Goal: Task Accomplishment & Management: Complete application form

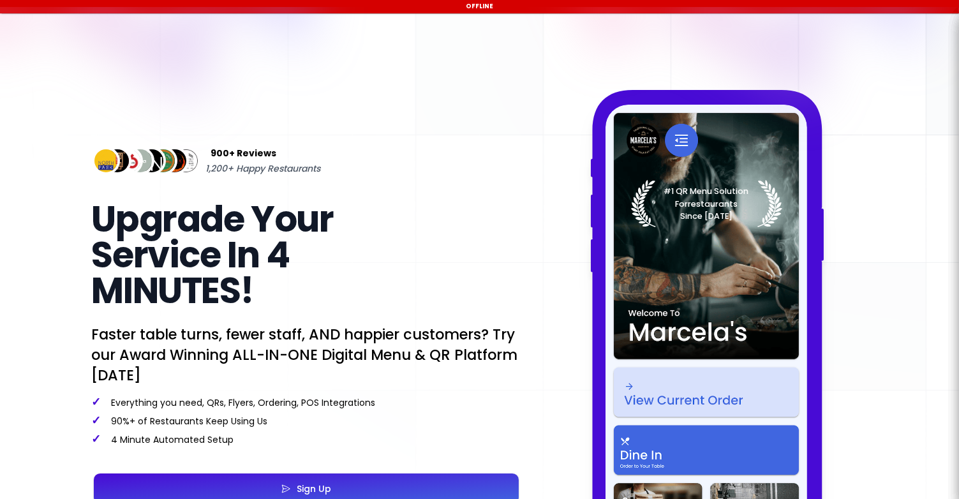
select select "en"
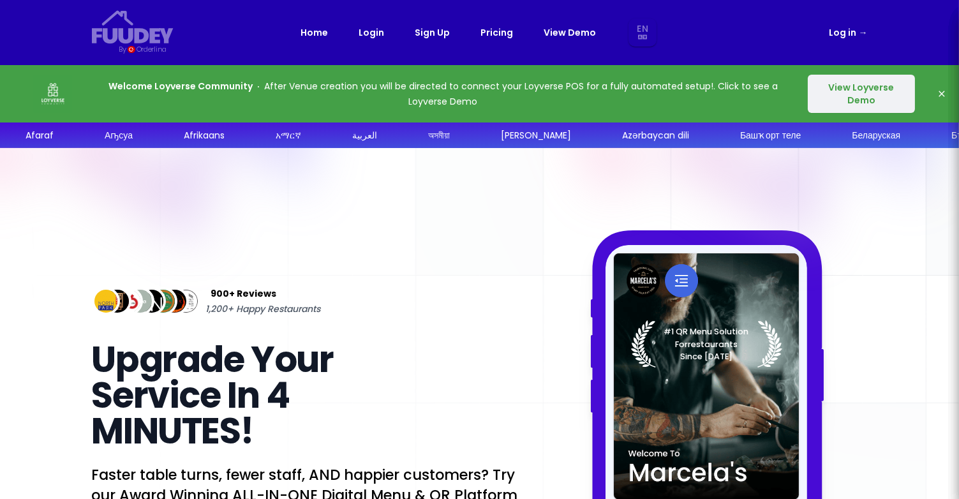
select select "en"
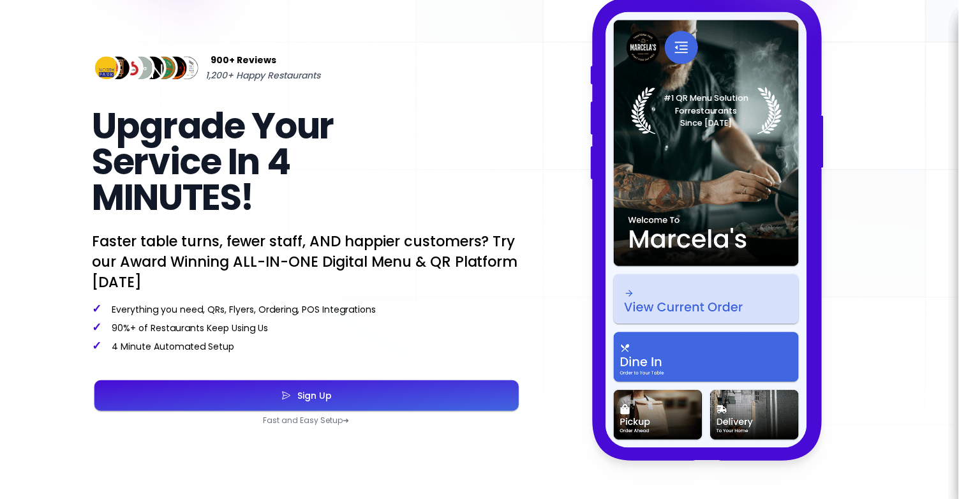
scroll to position [235, 0]
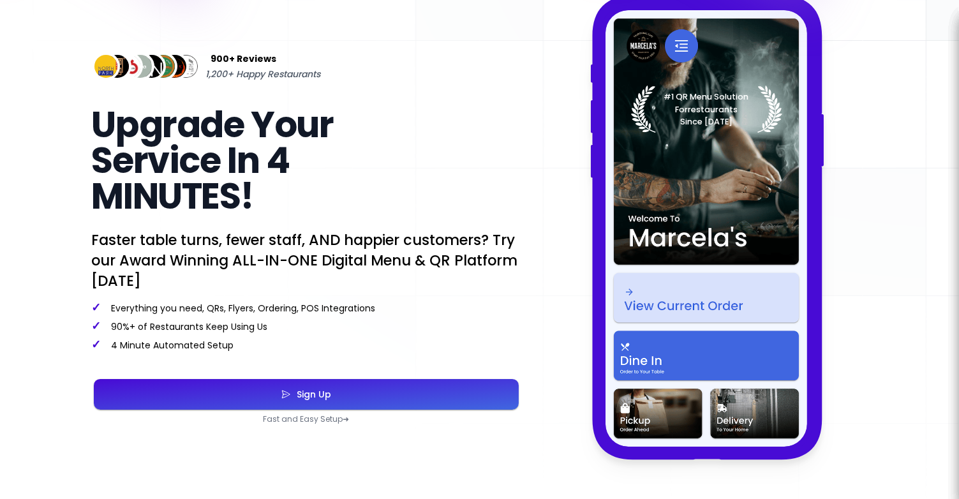
select select "en"
click at [382, 396] on button "Sign Up" at bounding box center [306, 394] width 425 height 31
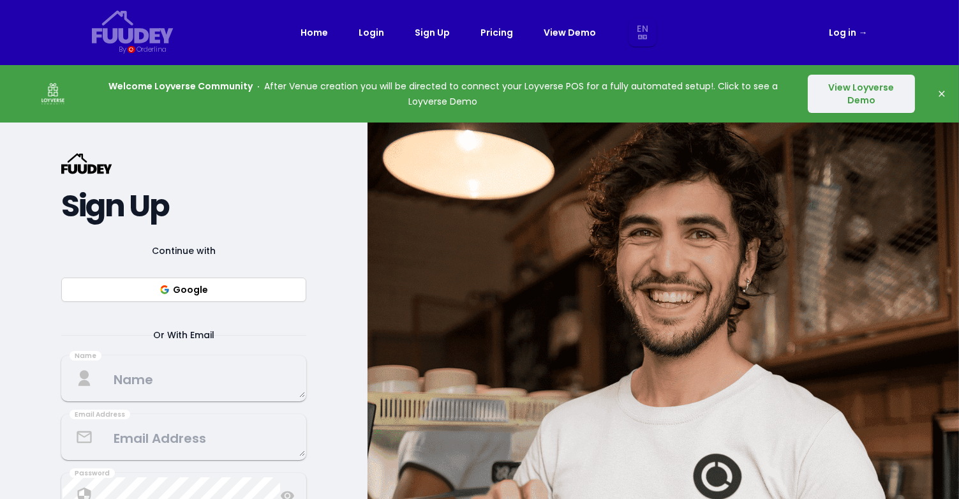
select select "en"
click at [240, 290] on button "Google" at bounding box center [183, 290] width 245 height 24
select select "en"
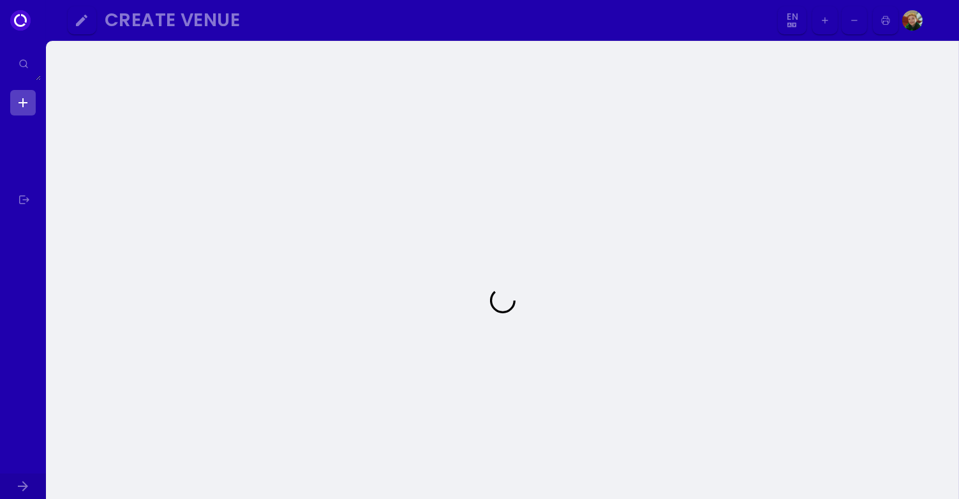
select select "en"
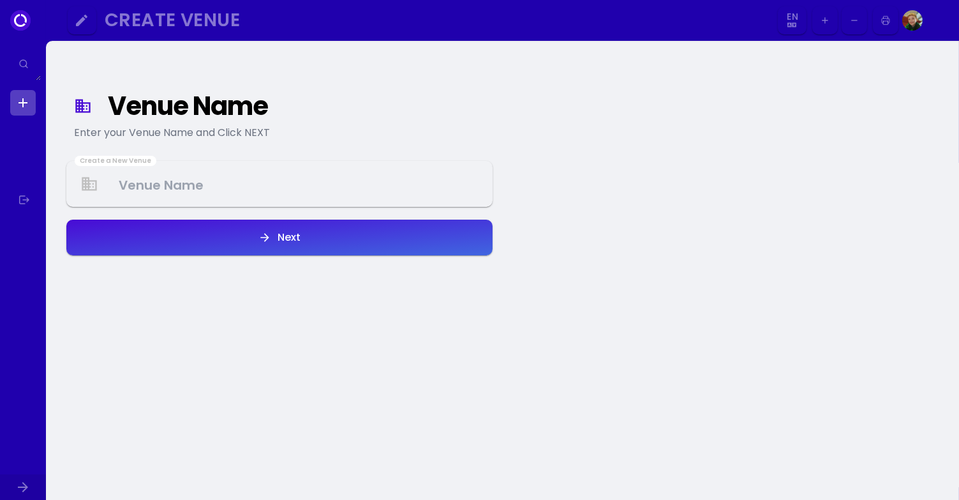
click at [254, 186] on Venue at bounding box center [280, 184] width 424 height 38
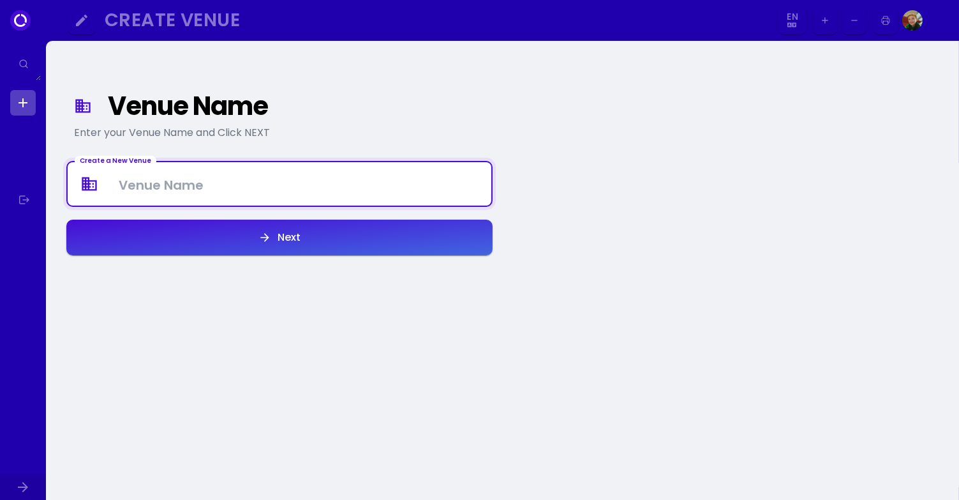
select select "en"
type Venue "Everythingy Shop"
click at [332, 242] on button "Next" at bounding box center [279, 237] width 426 height 36
select select "en"
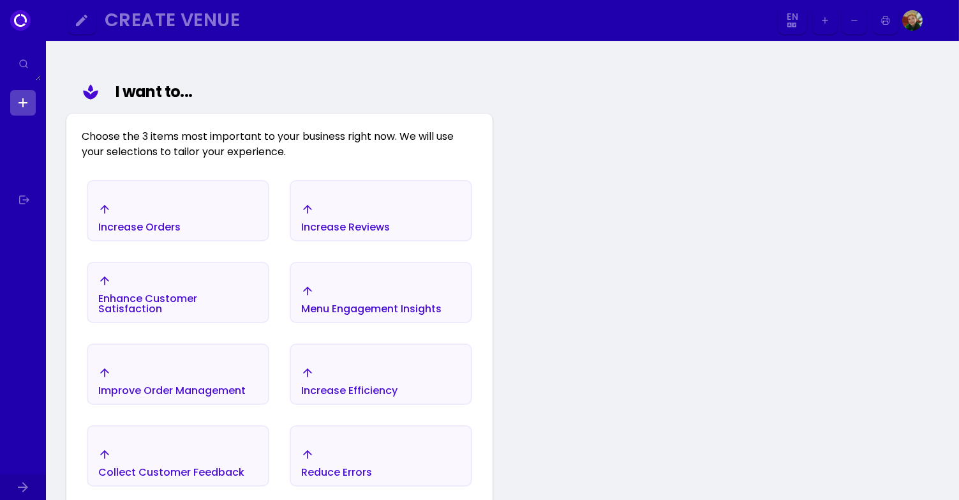
scroll to position [148, 0]
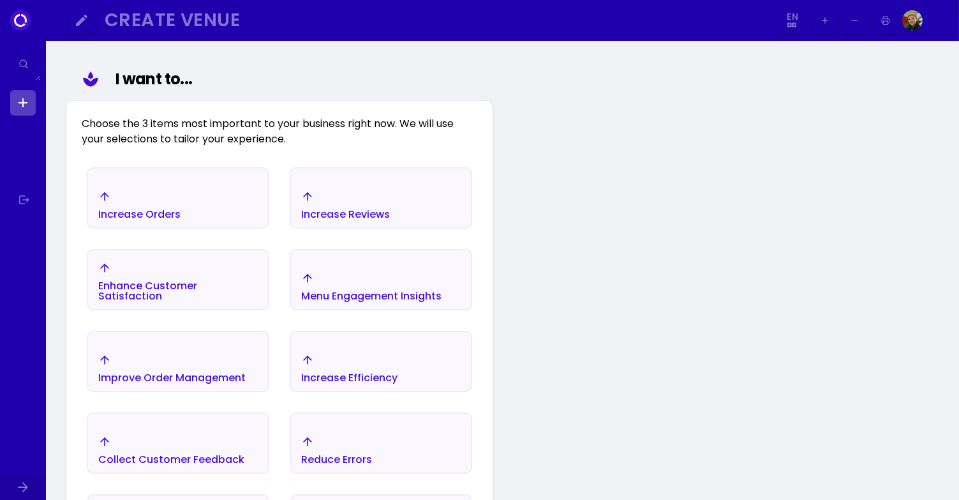
click at [225, 197] on div "Increase Orders" at bounding box center [178, 204] width 180 height 45
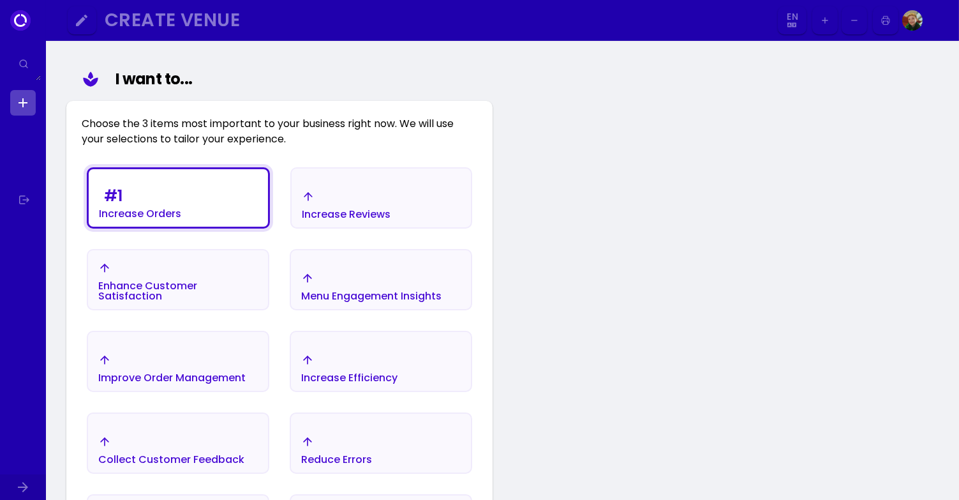
click at [181, 212] on div "Increase Reviews" at bounding box center [140, 214] width 82 height 10
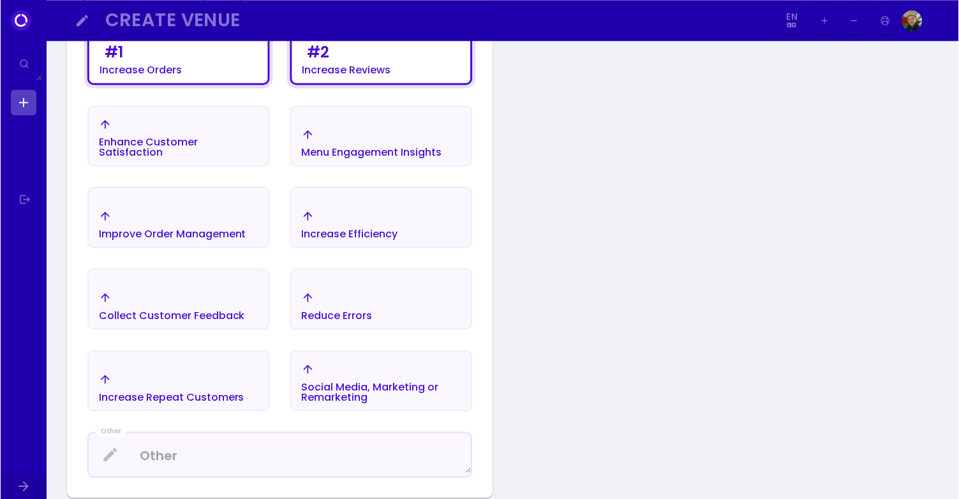
scroll to position [295, 0]
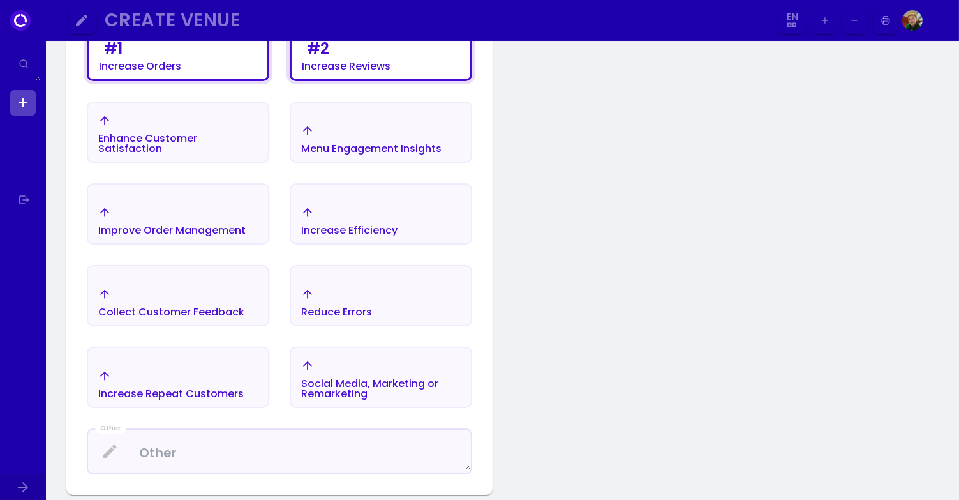
select select "en"
click at [181, 71] on div "Social Media, Marketing or Remarketing" at bounding box center [140, 54] width 82 height 36
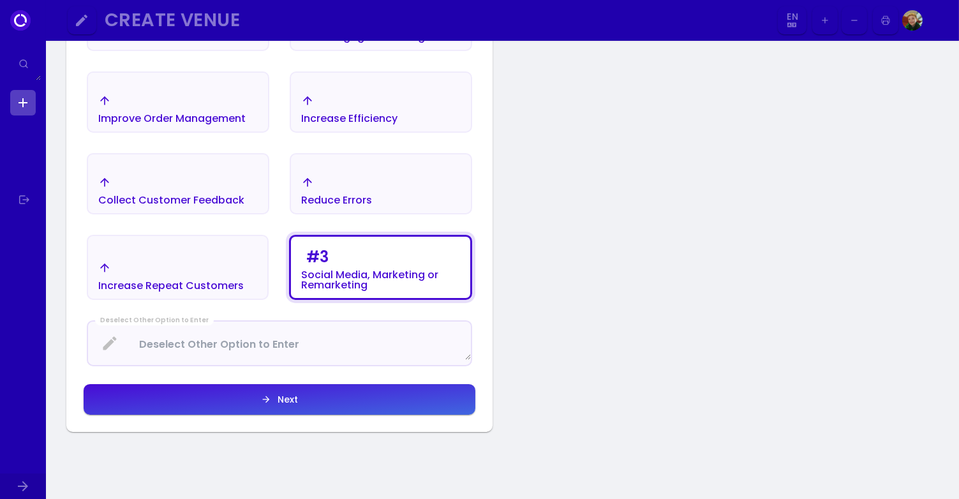
scroll to position [414, 0]
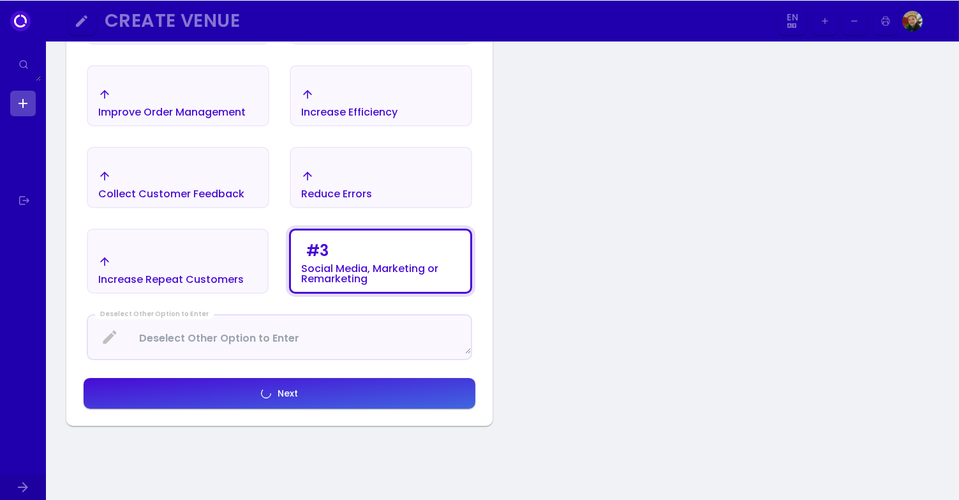
scroll to position [445, 0]
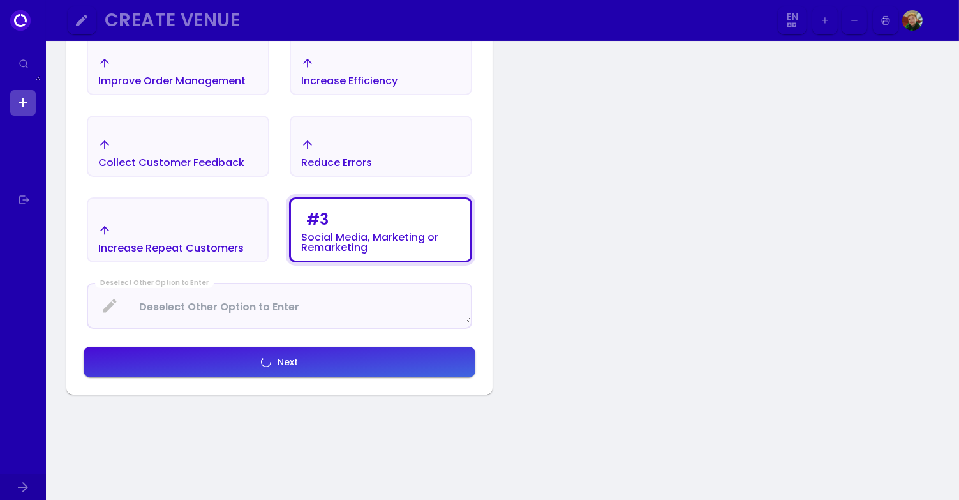
select select "en"
